Goal: Information Seeking & Learning: Learn about a topic

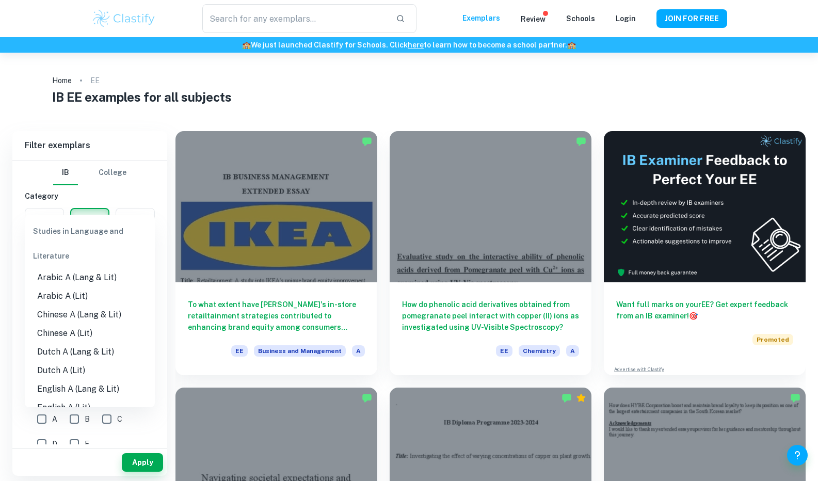
click at [91, 227] on div "Studies in Language and Literature" at bounding box center [90, 244] width 130 height 50
click at [76, 301] on input "Type a subject" at bounding box center [81, 311] width 105 height 20
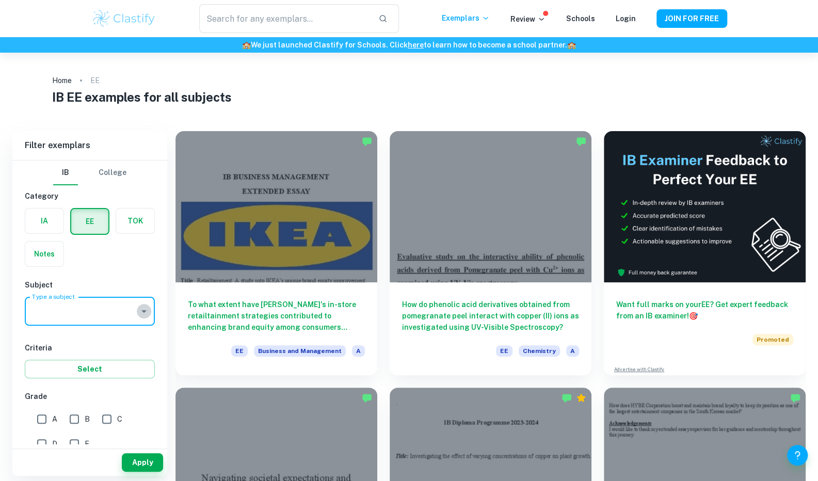
click at [138, 314] on icon "Open" at bounding box center [144, 311] width 12 height 12
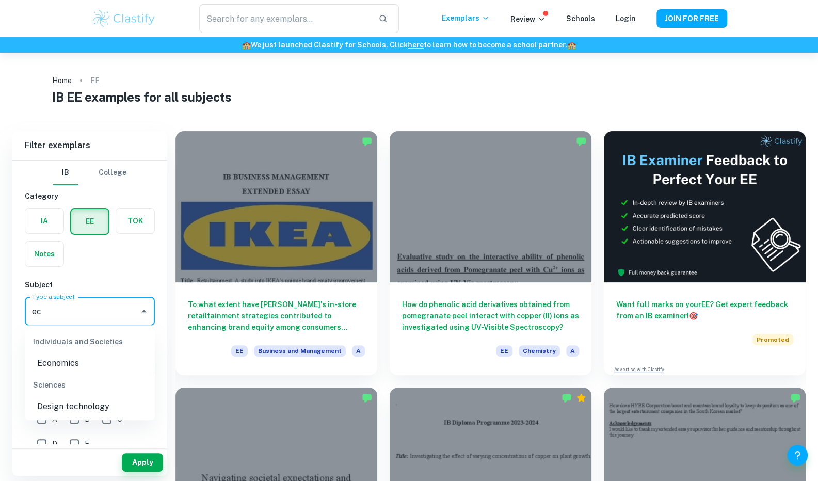
click at [78, 364] on li "Economics" at bounding box center [90, 363] width 130 height 19
type input "Economics"
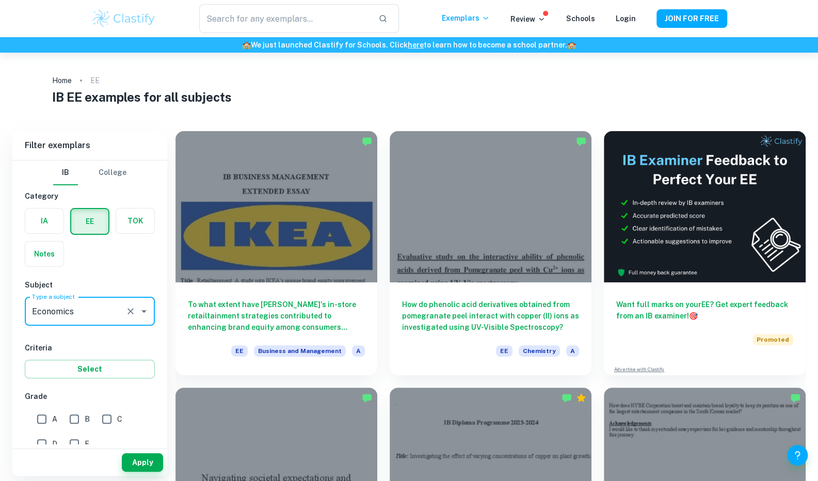
click at [112, 374] on button "Select" at bounding box center [90, 369] width 130 height 19
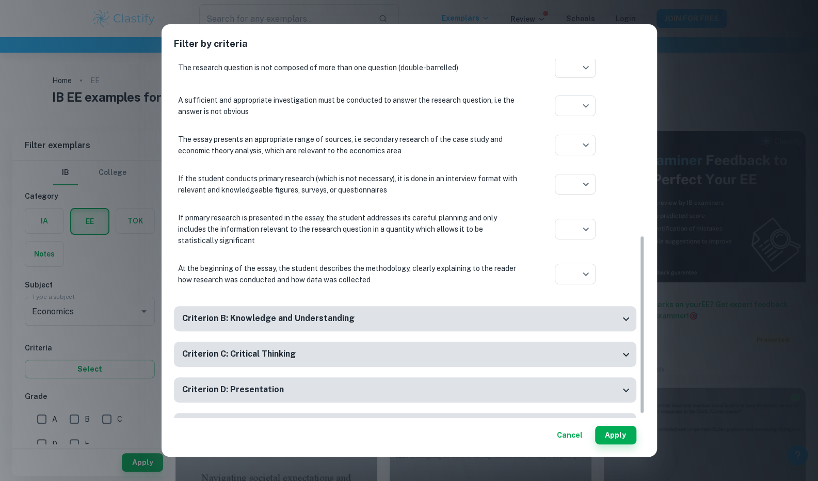
scroll to position [362, 0]
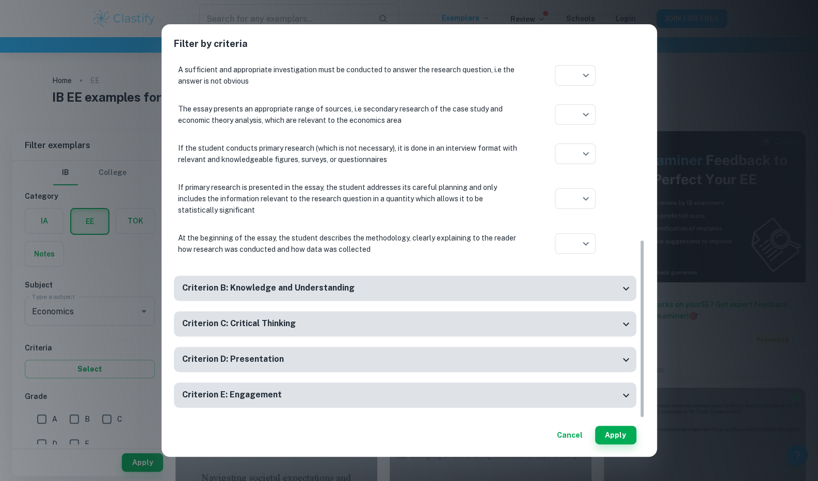
click at [584, 242] on body "We value your privacy We use cookies to enhance your browsing experience, serve…" at bounding box center [409, 293] width 818 height 481
click at [584, 242] on div at bounding box center [409, 240] width 818 height 481
click at [579, 432] on button "Cancel" at bounding box center [569, 435] width 34 height 19
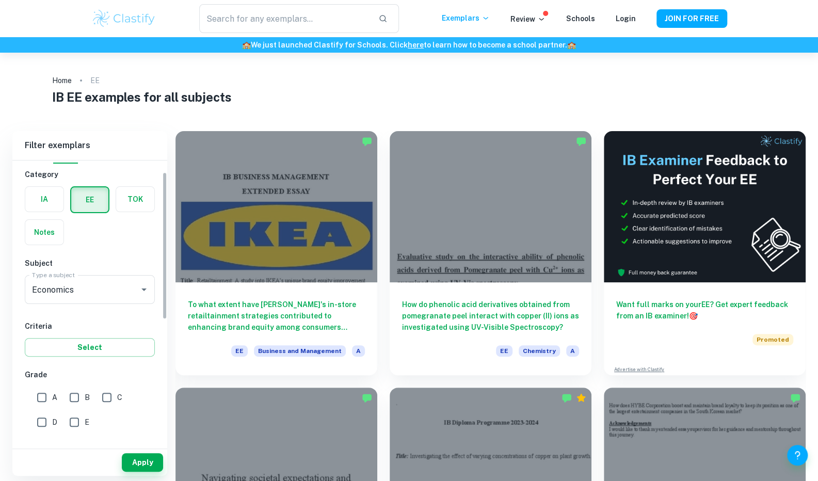
scroll to position [22, 0]
click at [45, 393] on input "A" at bounding box center [41, 396] width 21 height 21
checkbox input "true"
click at [158, 460] on button "Apply" at bounding box center [142, 462] width 41 height 19
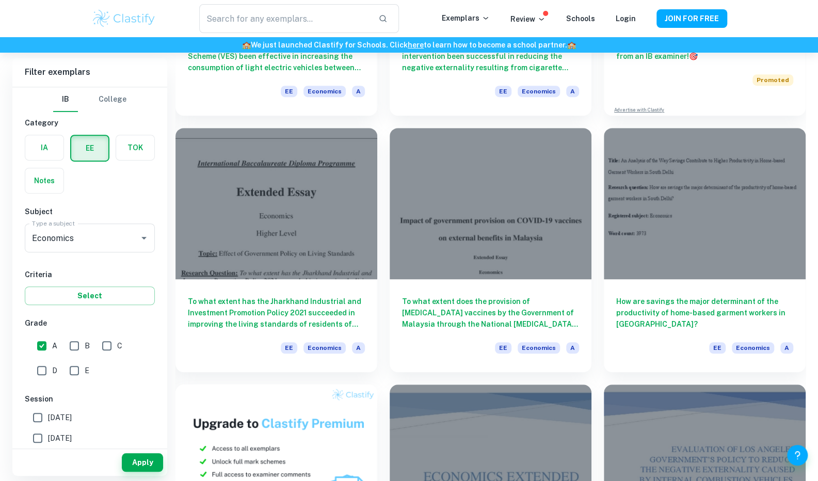
scroll to position [259, 0]
click at [324, 262] on div at bounding box center [276, 203] width 202 height 151
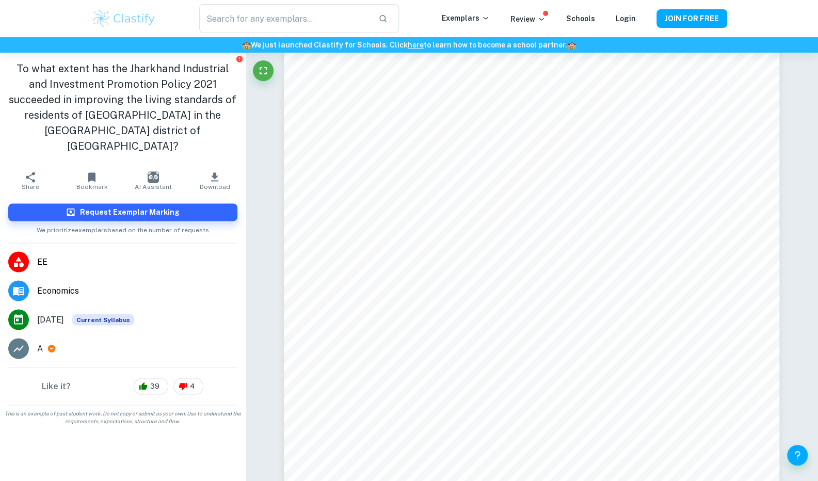
scroll to position [13256, 0]
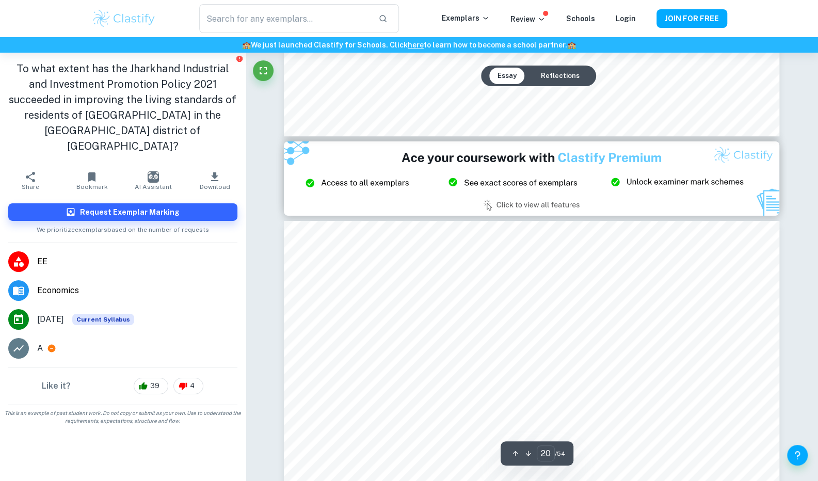
type input "21"
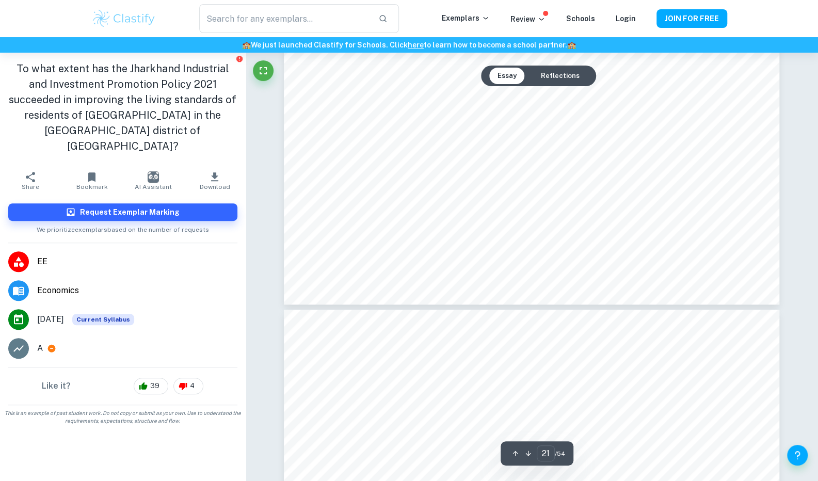
scroll to position [14968, 0]
